Goal: Navigation & Orientation: Find specific page/section

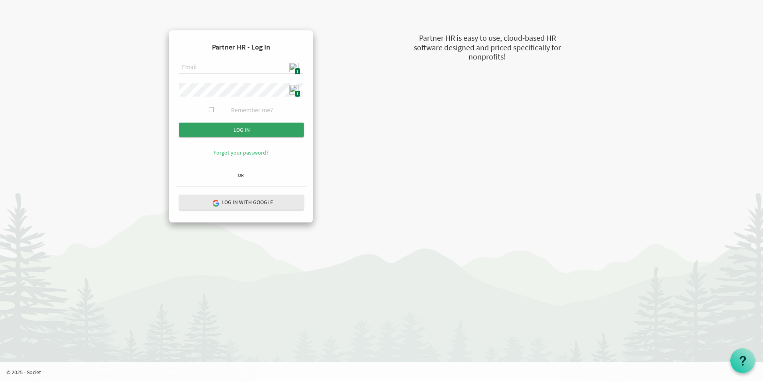
type input "[EMAIL_ADDRESS][DOMAIN_NAME]"
click at [253, 128] on input "Log in" at bounding box center [241, 129] width 124 height 14
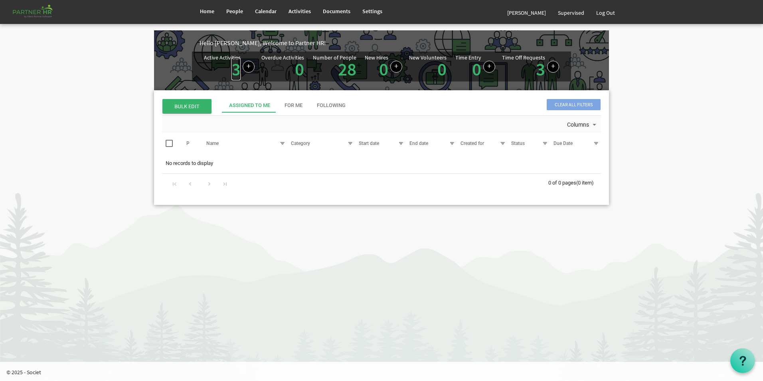
click at [237, 73] on link "3" at bounding box center [235, 69] width 9 height 22
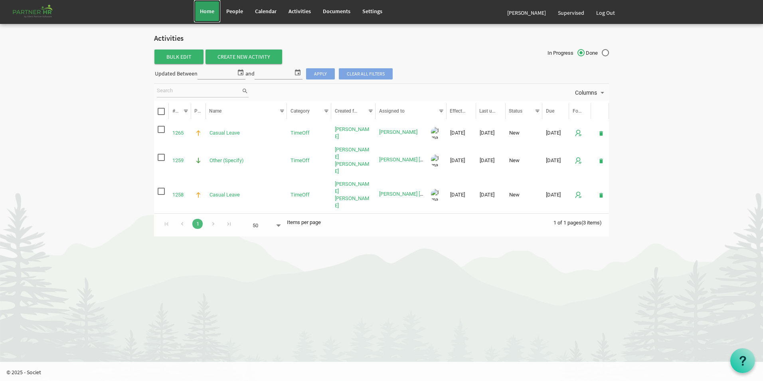
click at [204, 18] on link "Home" at bounding box center [207, 11] width 26 height 22
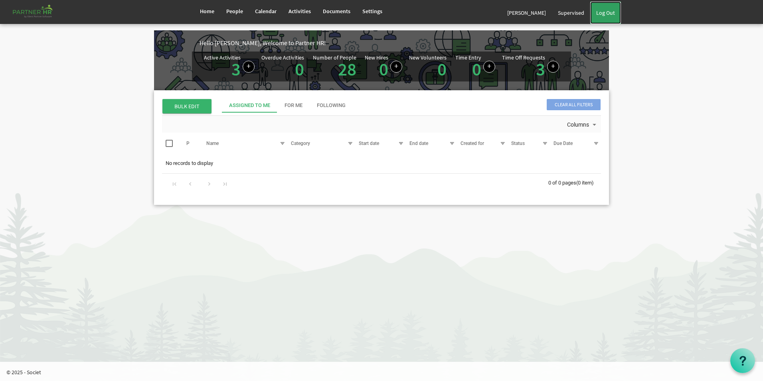
click at [608, 16] on link "Log Out" at bounding box center [605, 13] width 31 height 22
